Goal: Find specific page/section: Find specific page/section

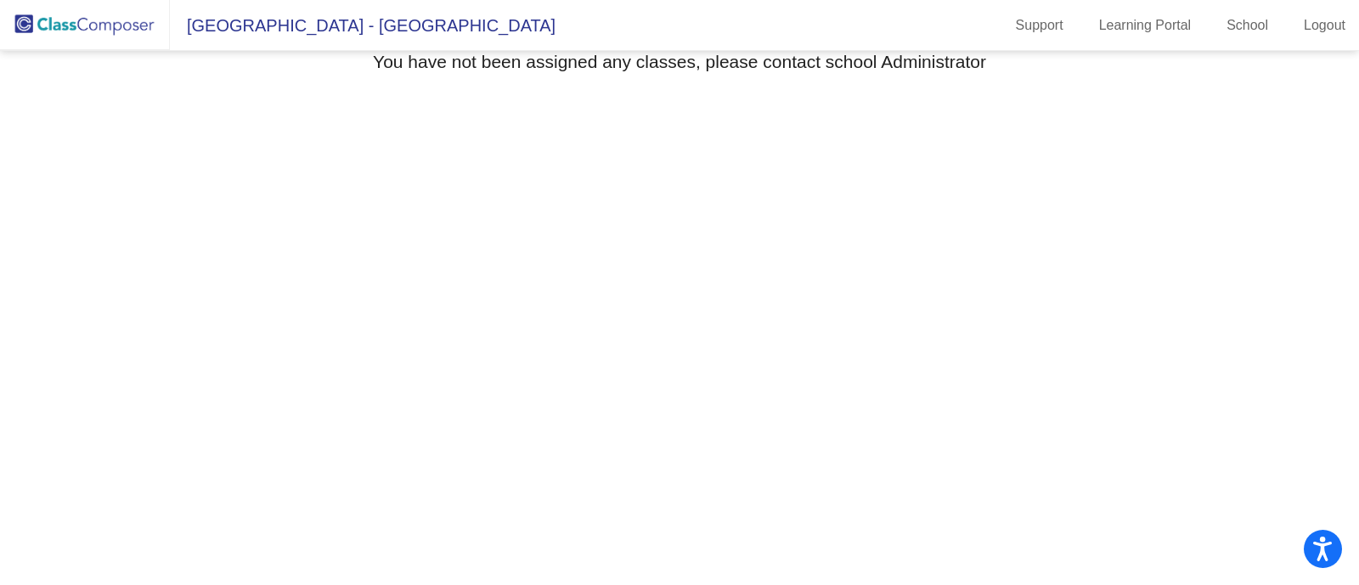
drag, startPoint x: 1358, startPoint y: 181, endPoint x: 1308, endPoint y: 99, distance: 95.7
click at [1308, 99] on mat-sidenav-content "Select Grade You have not been assigned any classes, please contact school Admi…" at bounding box center [679, 318] width 1359 height 534
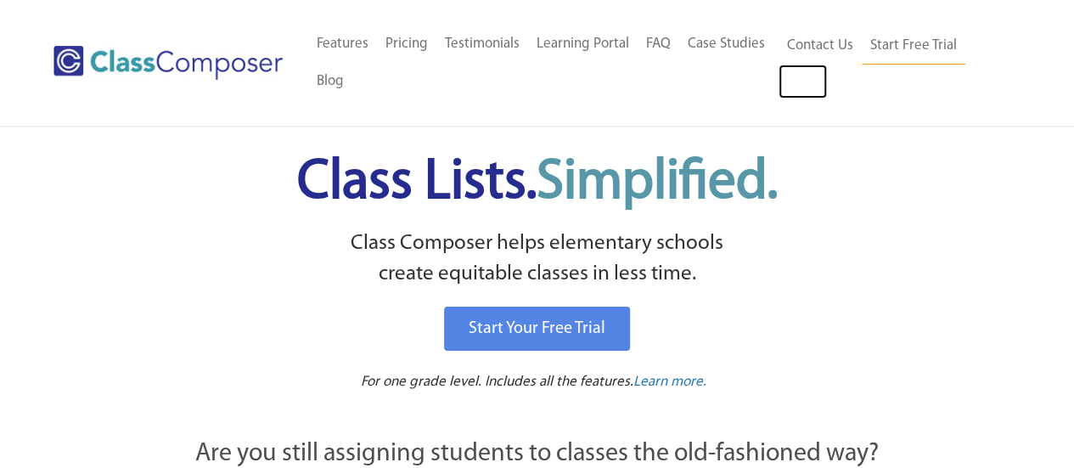
click at [790, 77] on link "Log In" at bounding box center [803, 82] width 48 height 34
click at [795, 79] on link "Log In" at bounding box center [803, 82] width 48 height 34
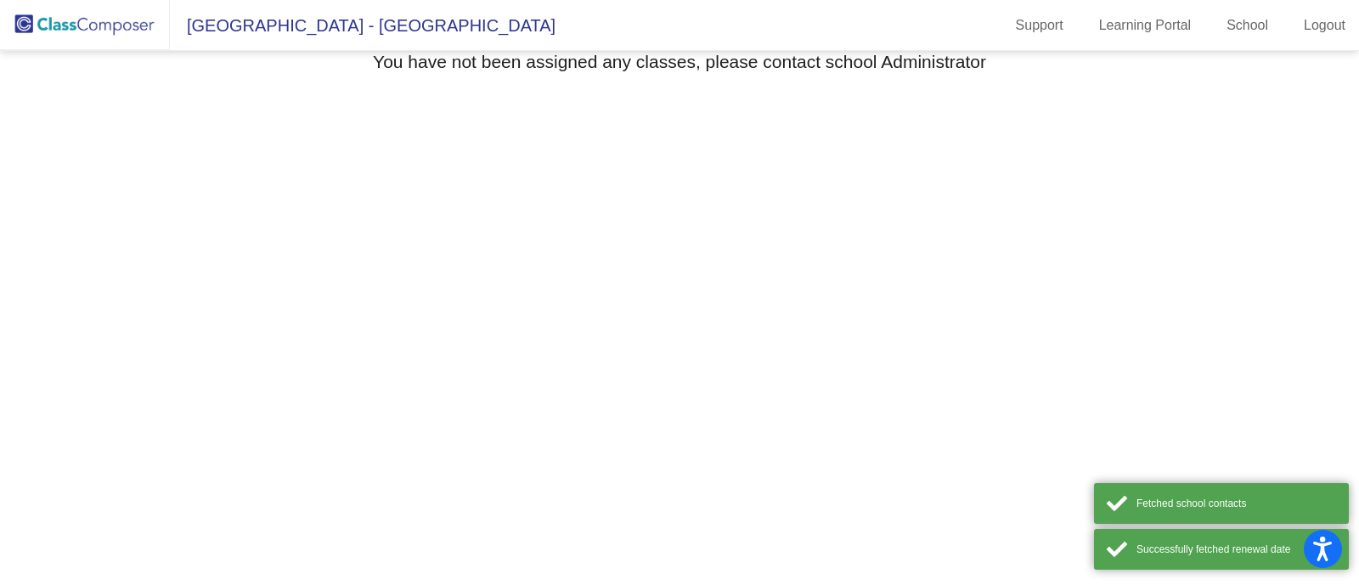
click at [989, 388] on mat-sidenav-content "Select Grade You have not been assigned any classes, please contact school Admi…" at bounding box center [679, 318] width 1359 height 534
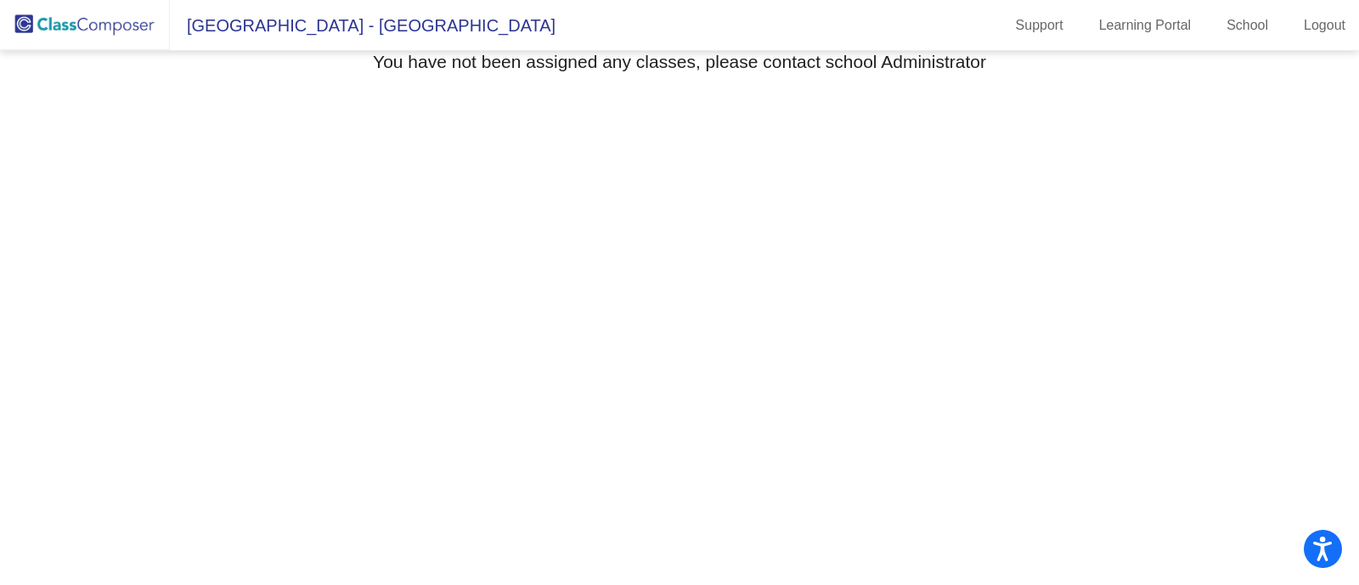
click at [283, 24] on span "[GEOGRAPHIC_DATA] - [GEOGRAPHIC_DATA]" at bounding box center [363, 25] width 386 height 27
click at [356, 31] on span "Seldens Landing Elementary - Jordan" at bounding box center [363, 25] width 386 height 27
click at [120, 25] on img at bounding box center [85, 25] width 170 height 50
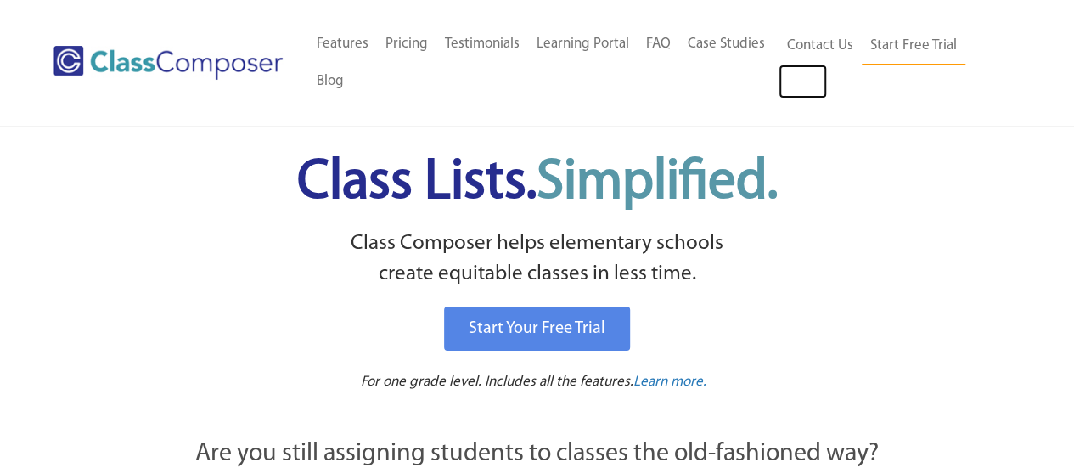
click at [804, 85] on link "Log In" at bounding box center [803, 82] width 48 height 34
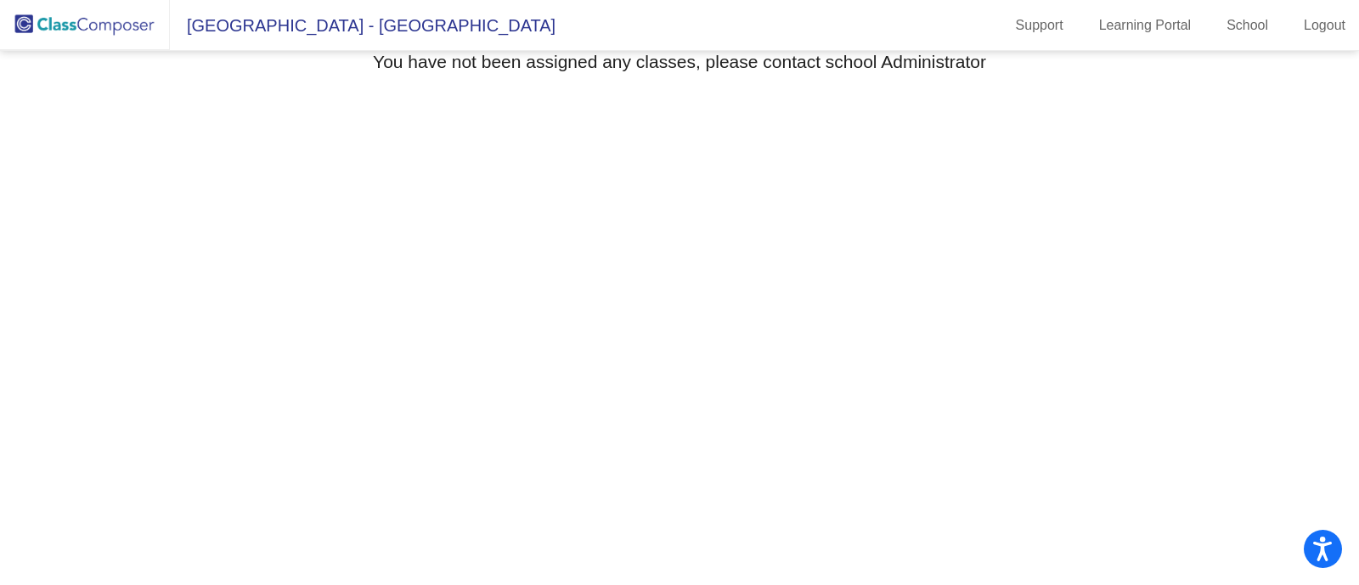
click at [332, 36] on span "[GEOGRAPHIC_DATA] - [GEOGRAPHIC_DATA]" at bounding box center [363, 25] width 386 height 27
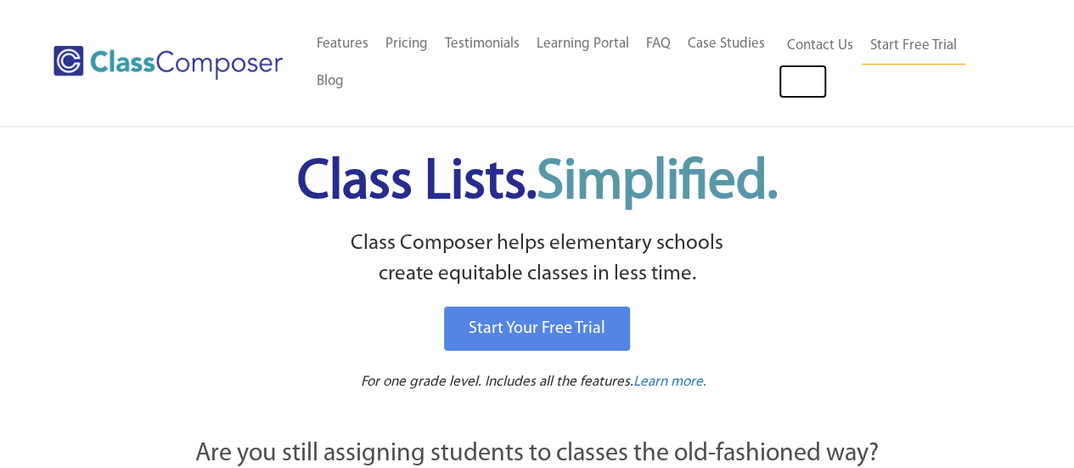
click at [810, 93] on link "Log In" at bounding box center [803, 82] width 48 height 34
click at [807, 84] on link "Log In" at bounding box center [803, 82] width 48 height 34
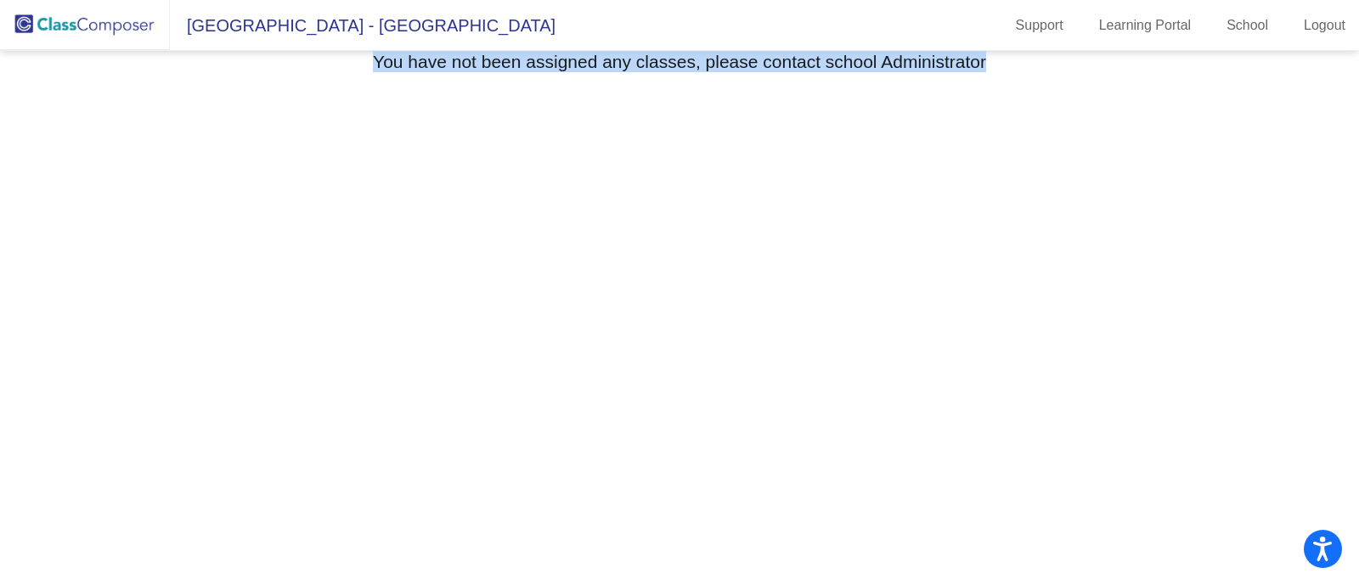
drag, startPoint x: 986, startPoint y: 57, endPoint x: 350, endPoint y: 70, distance: 636.1
click at [350, 70] on div "You have not been assigned any classes, please contact school Administrator" at bounding box center [679, 64] width 1304 height 26
click at [396, 219] on mat-sidenav-content "Select Grade You have not been assigned any classes, please contact school Admi…" at bounding box center [679, 318] width 1359 height 534
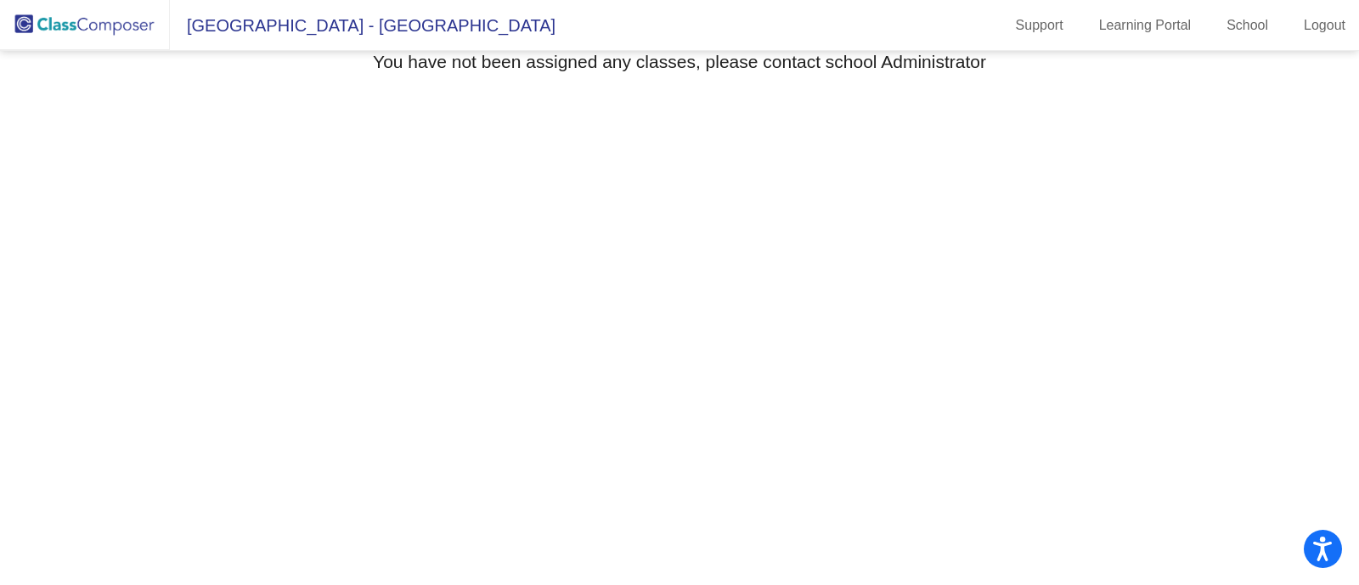
click at [667, 127] on mat-sidenav-content "Select Grade You have not been assigned any classes, please contact school Admi…" at bounding box center [679, 318] width 1359 height 534
click at [94, 24] on img at bounding box center [85, 25] width 170 height 50
click at [251, 31] on span "[GEOGRAPHIC_DATA] - [GEOGRAPHIC_DATA]" at bounding box center [363, 25] width 386 height 27
click at [433, 26] on span "[GEOGRAPHIC_DATA] - [GEOGRAPHIC_DATA]" at bounding box center [363, 25] width 386 height 27
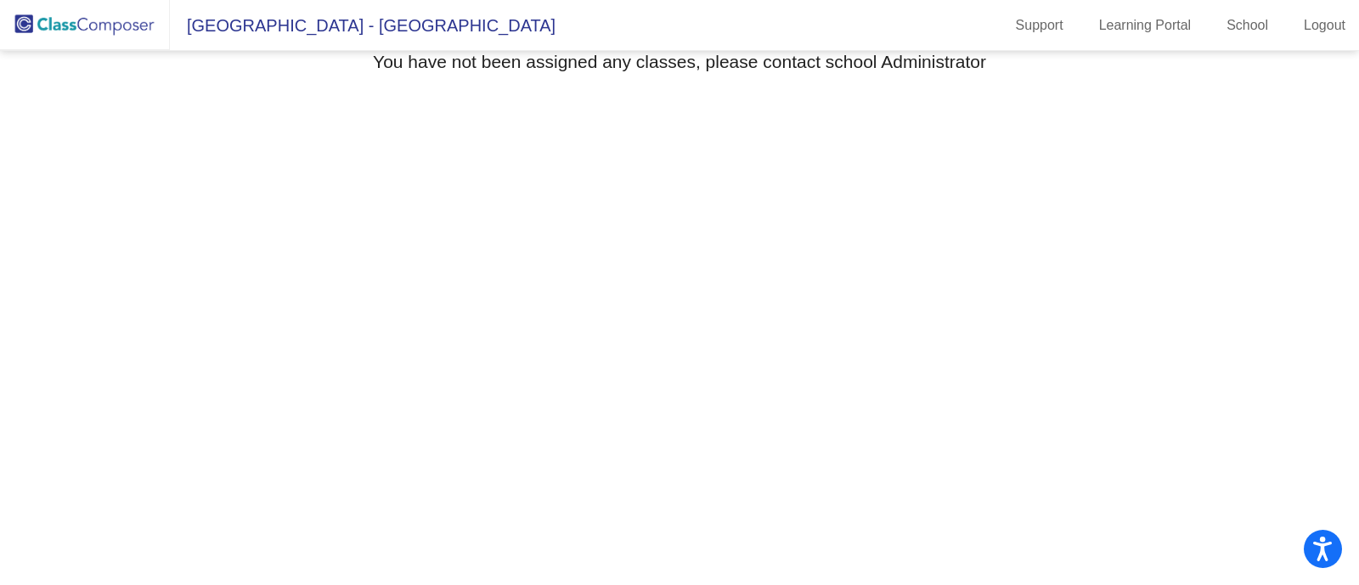
click at [232, 29] on span "[GEOGRAPHIC_DATA] - [GEOGRAPHIC_DATA]" at bounding box center [363, 25] width 386 height 27
click at [1247, 34] on link "School" at bounding box center [1247, 25] width 69 height 27
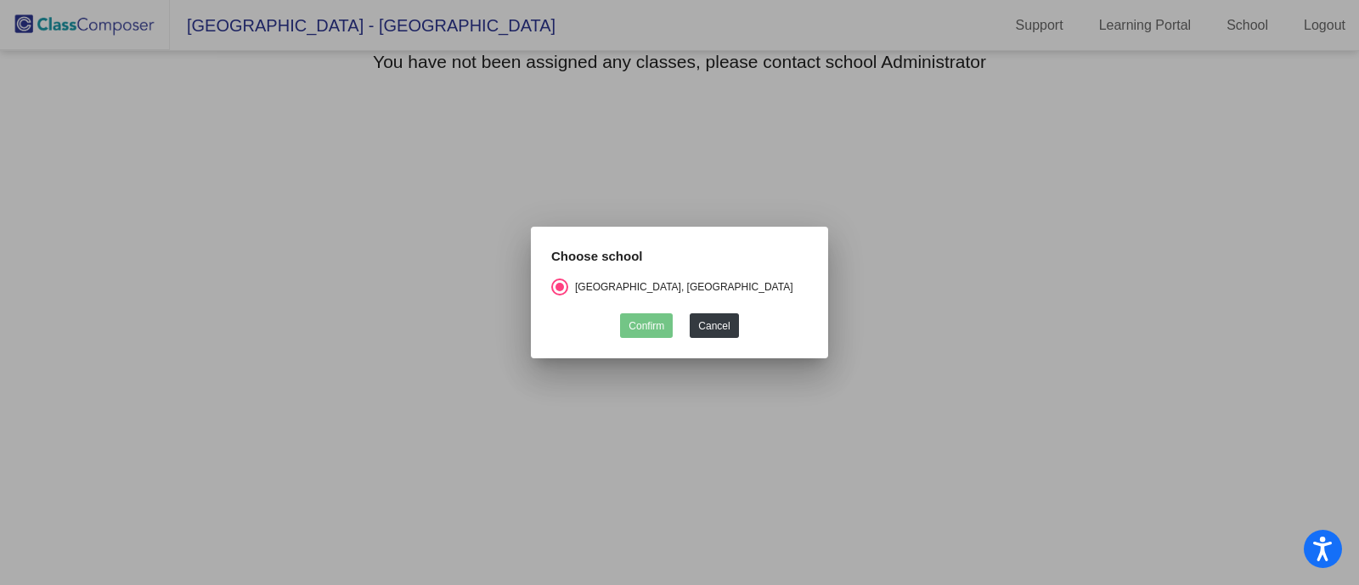
click at [1095, 125] on div at bounding box center [679, 292] width 1359 height 585
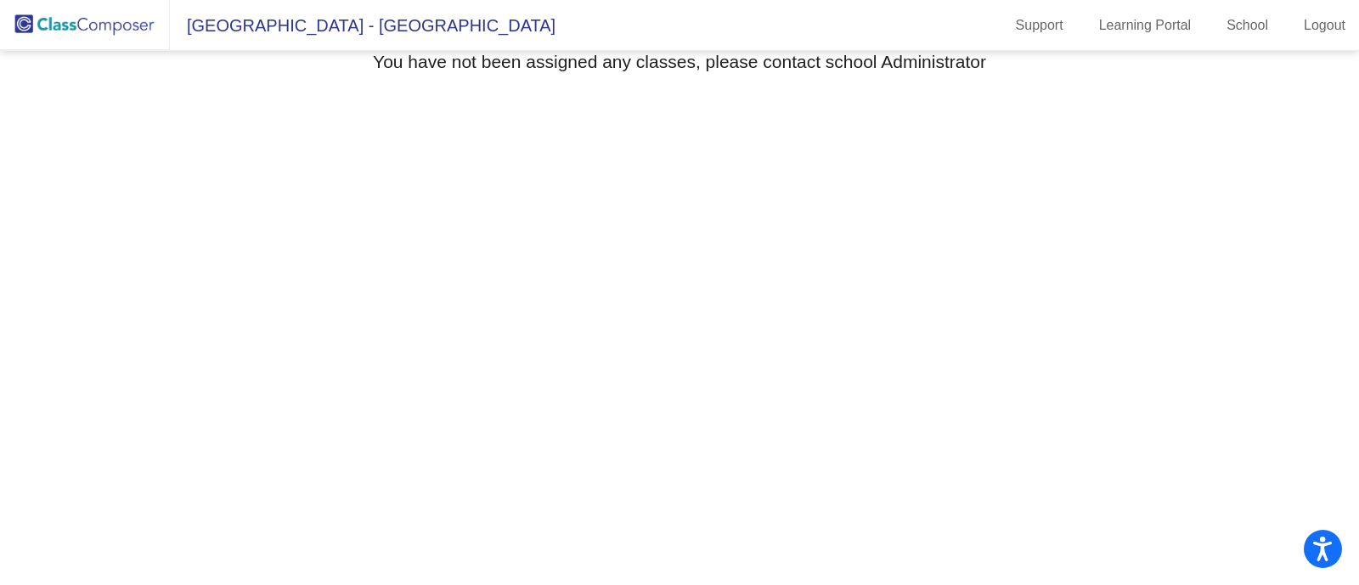
click at [1130, 33] on link "Learning Portal" at bounding box center [1145, 25] width 120 height 27
